Goal: Information Seeking & Learning: Find specific fact

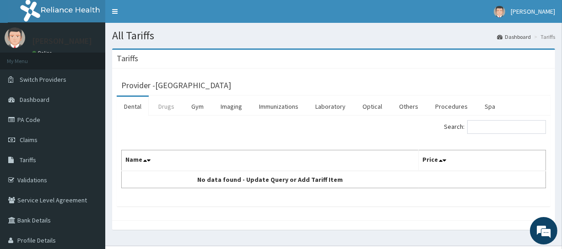
click at [161, 109] on link "Drugs" at bounding box center [166, 106] width 31 height 19
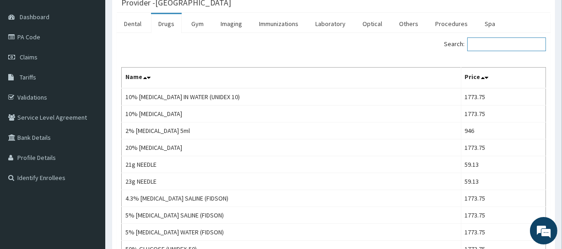
click at [507, 48] on input "Search:" at bounding box center [506, 45] width 79 height 14
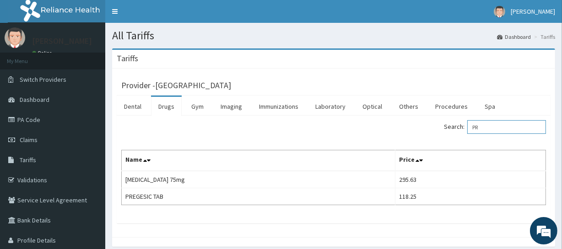
type input "P"
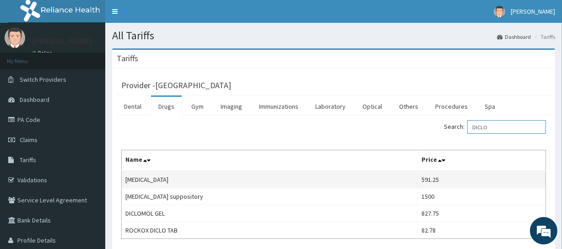
scroll to position [70, 0]
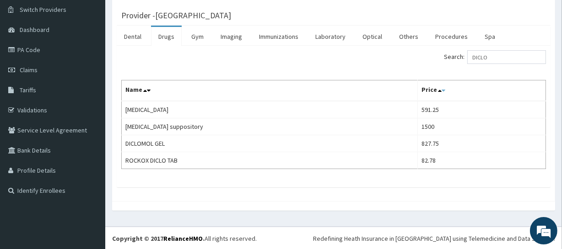
click at [441, 89] on icon at bounding box center [443, 90] width 4 height 6
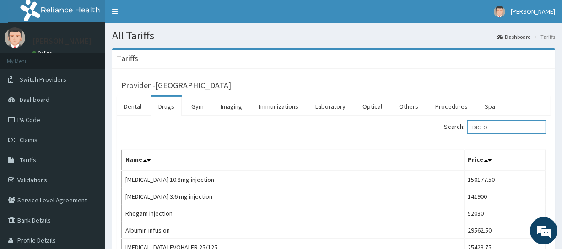
click at [495, 129] on input "DICLO" at bounding box center [506, 127] width 79 height 14
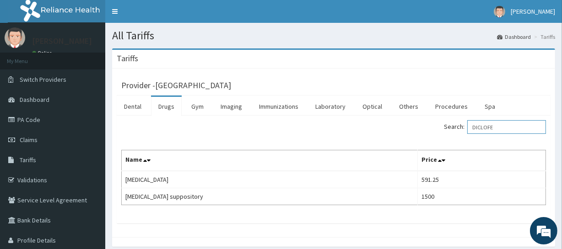
type input "DICLOFE"
click at [51, 121] on link "PA Code" at bounding box center [52, 120] width 105 height 20
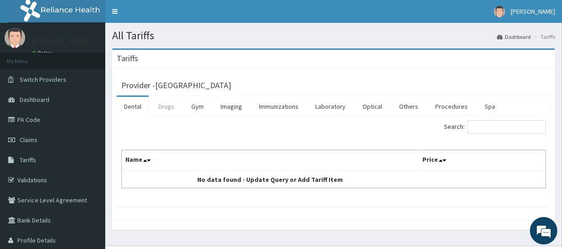
click at [171, 109] on link "Drugs" at bounding box center [166, 106] width 31 height 19
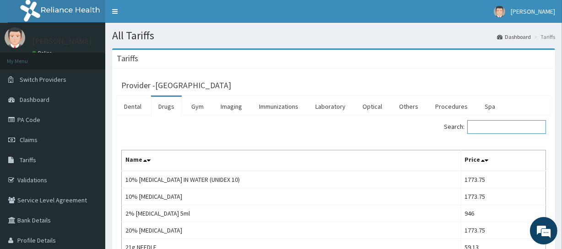
click at [498, 126] on input "Search:" at bounding box center [506, 127] width 79 height 14
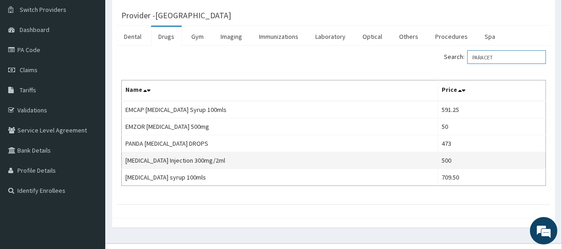
scroll to position [87, 0]
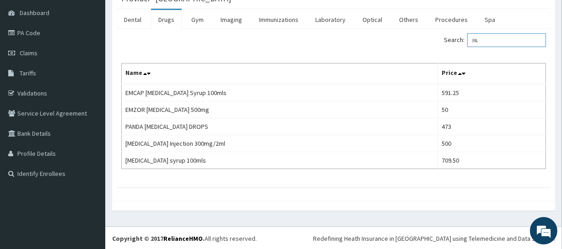
type input "P"
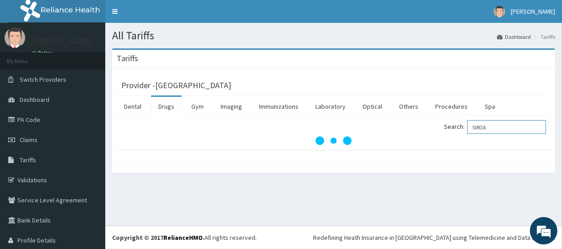
scroll to position [0, 0]
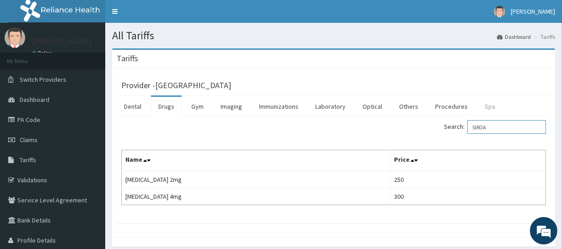
drag, startPoint x: 512, startPoint y: 126, endPoint x: 494, endPoint y: 106, distance: 26.6
click at [508, 137] on div "Search: SIRDA Name Price SIRDALUD 2mg 250 SIRDALUD 4mg 300" at bounding box center [333, 162] width 425 height 85
type input "S"
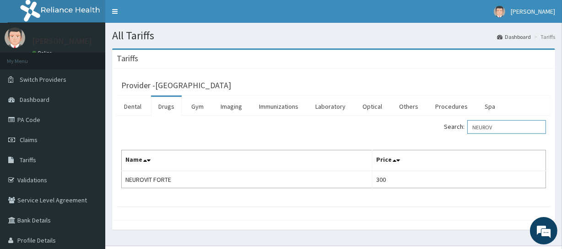
type input "NEUROV"
click at [34, 119] on link "PA Code" at bounding box center [52, 120] width 105 height 20
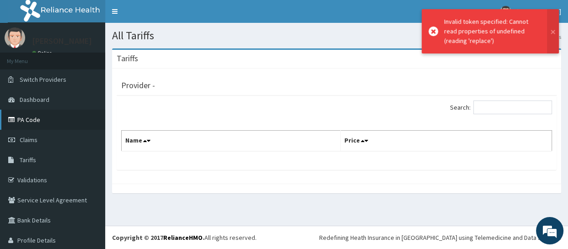
scroll to position [26, 0]
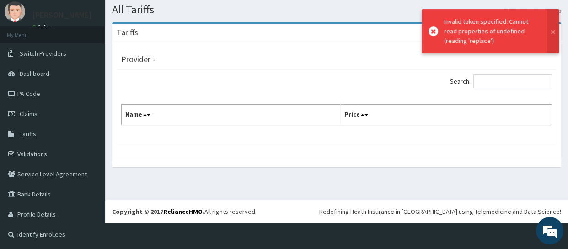
click at [431, 34] on icon at bounding box center [434, 32] width 10 height 10
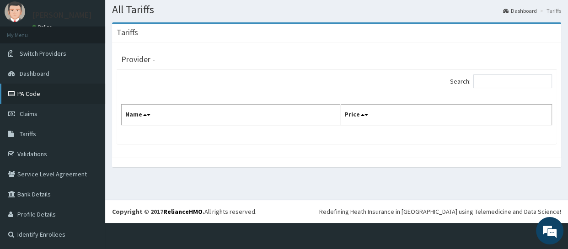
click at [62, 85] on link "PA Code" at bounding box center [52, 94] width 105 height 20
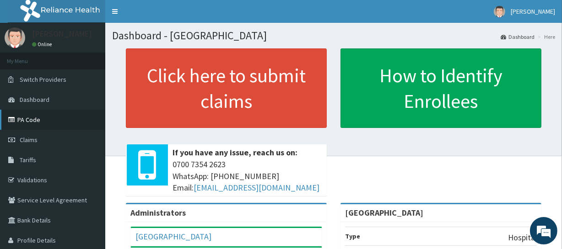
click at [23, 125] on link "PA Code" at bounding box center [52, 120] width 105 height 20
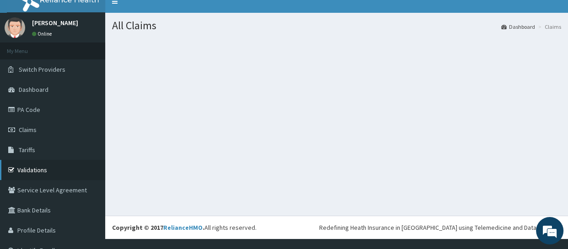
scroll to position [26, 0]
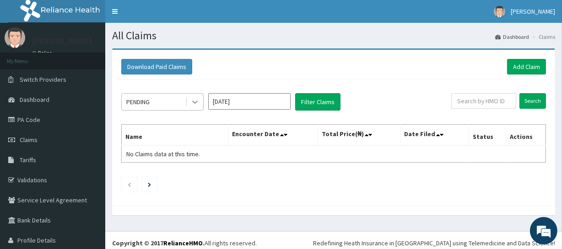
click at [195, 102] on icon at bounding box center [194, 102] width 5 height 3
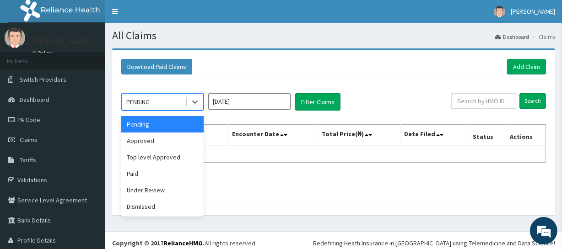
click at [179, 125] on div "Pending" at bounding box center [162, 124] width 82 height 16
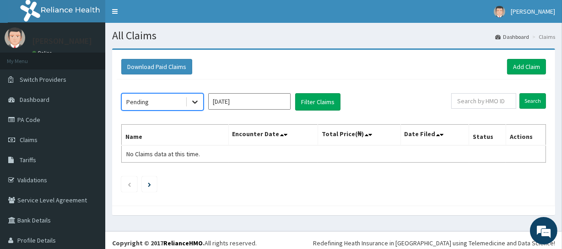
click at [194, 97] on icon at bounding box center [194, 101] width 9 height 9
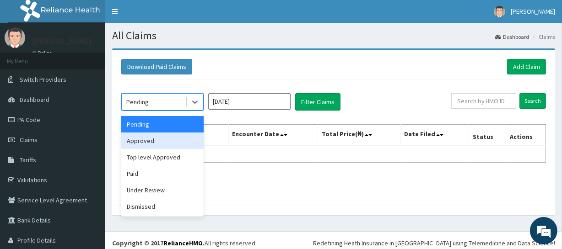
click at [183, 135] on div "Approved" at bounding box center [162, 141] width 82 height 16
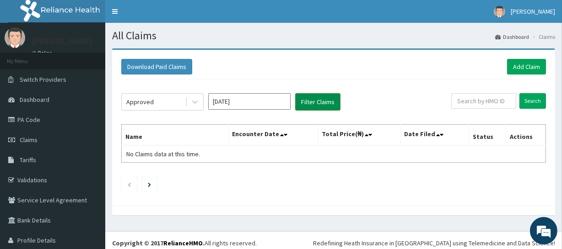
click at [307, 108] on button "Filter Claims" at bounding box center [317, 101] width 45 height 17
click at [189, 100] on div at bounding box center [195, 102] width 16 height 16
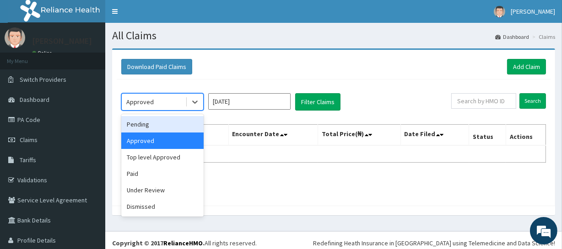
click at [176, 127] on div "Pending" at bounding box center [162, 124] width 82 height 16
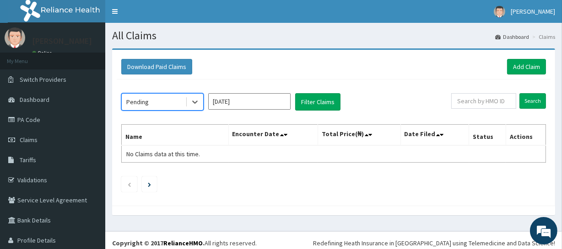
click at [547, 134] on div "Download Paid Claims Add Claim × Note you can only download claims within a max…" at bounding box center [333, 128] width 443 height 156
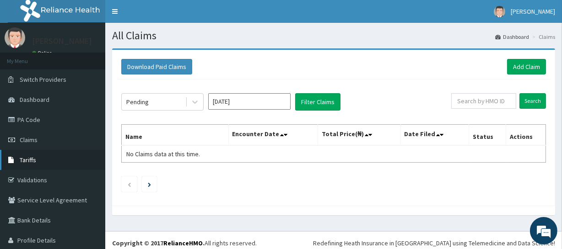
click at [34, 155] on link "Tariffs" at bounding box center [52, 160] width 105 height 20
click at [74, 167] on link "Tariffs" at bounding box center [52, 160] width 105 height 20
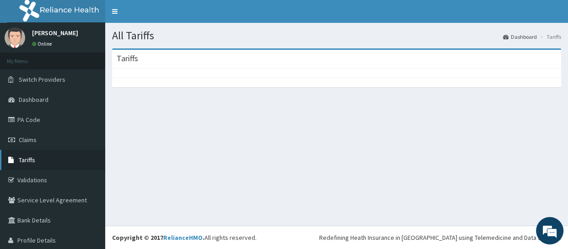
click at [37, 160] on link "Tariffs" at bounding box center [52, 160] width 105 height 20
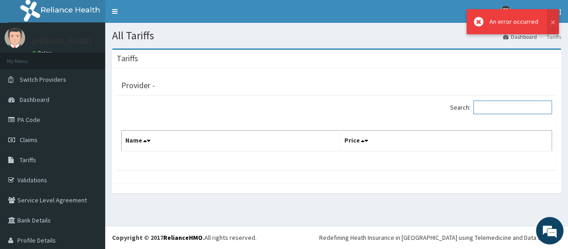
click at [477, 105] on input "Search:" at bounding box center [513, 108] width 79 height 14
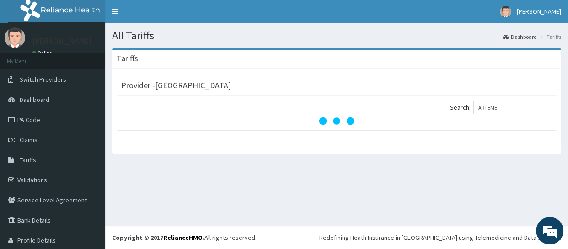
click at [398, 159] on div "Tariffs Provider - Sky High Medical Centre Search: ARTEME" at bounding box center [336, 105] width 463 height 114
click at [500, 109] on input "ARTEME" at bounding box center [513, 108] width 79 height 14
click at [496, 113] on input "ARTEME" at bounding box center [513, 108] width 79 height 14
click at [504, 108] on input "ARTEME" at bounding box center [513, 108] width 79 height 14
click at [504, 108] on input "ARTEME\\\" at bounding box center [513, 108] width 79 height 14
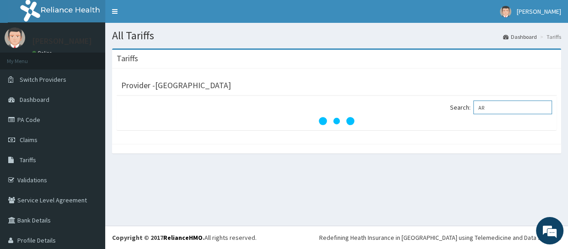
type input "A"
type input "art"
click at [42, 160] on link "Tariffs" at bounding box center [52, 160] width 105 height 20
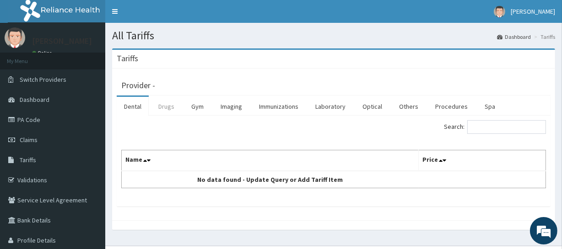
click at [171, 105] on link "Drugs" at bounding box center [166, 106] width 31 height 19
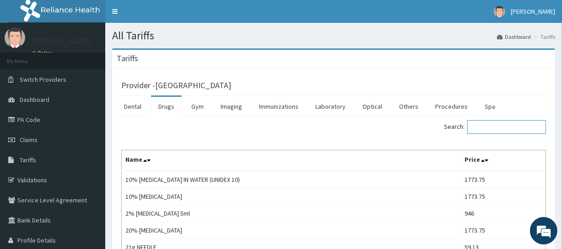
click at [495, 129] on input "Search:" at bounding box center [506, 127] width 79 height 14
click at [86, 115] on link "PA Code" at bounding box center [52, 120] width 105 height 20
